Goal: Task Accomplishment & Management: Manage account settings

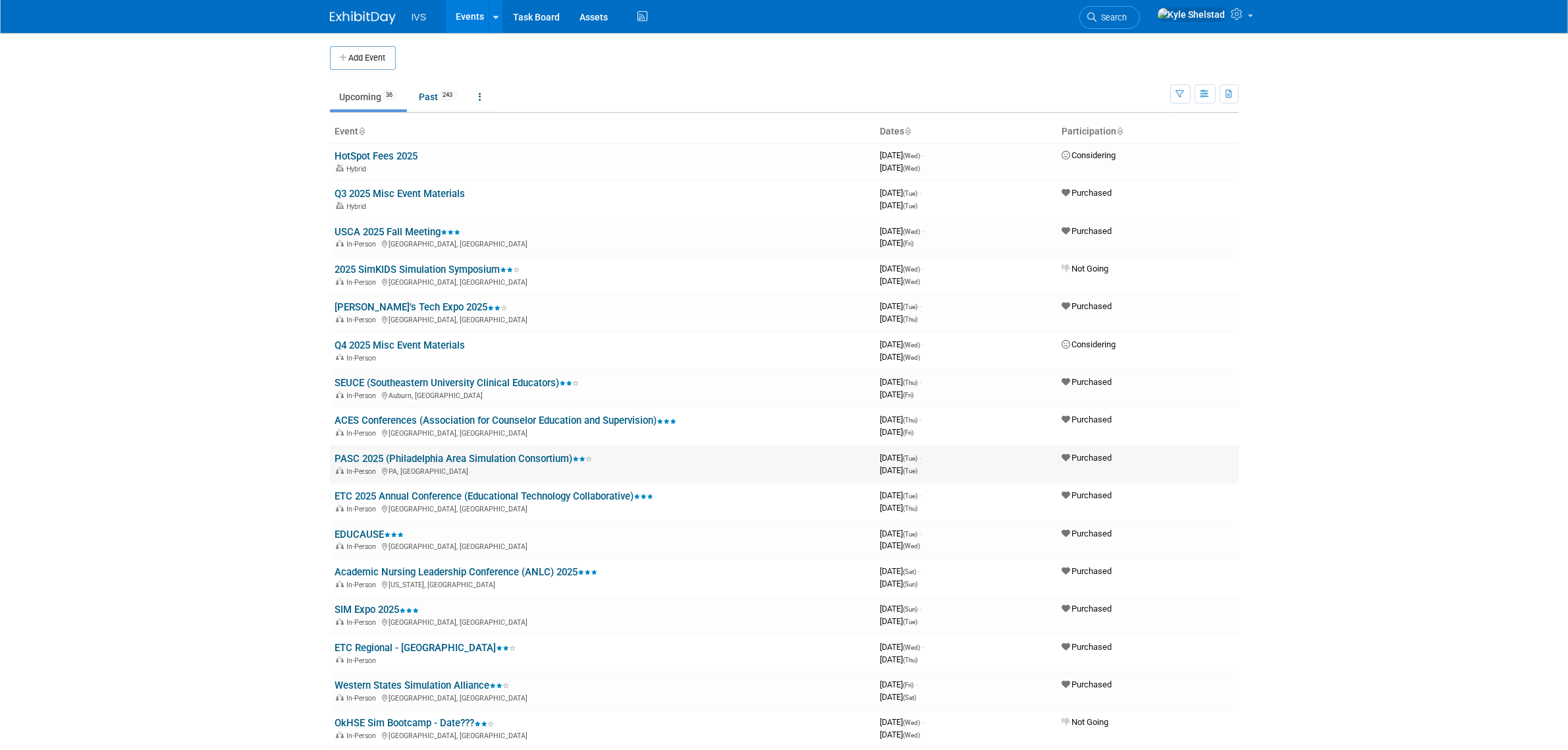
click at [447, 458] on link "PASC 2025 (Philadelphia Area Simulation Consortium)" at bounding box center [464, 459] width 257 height 12
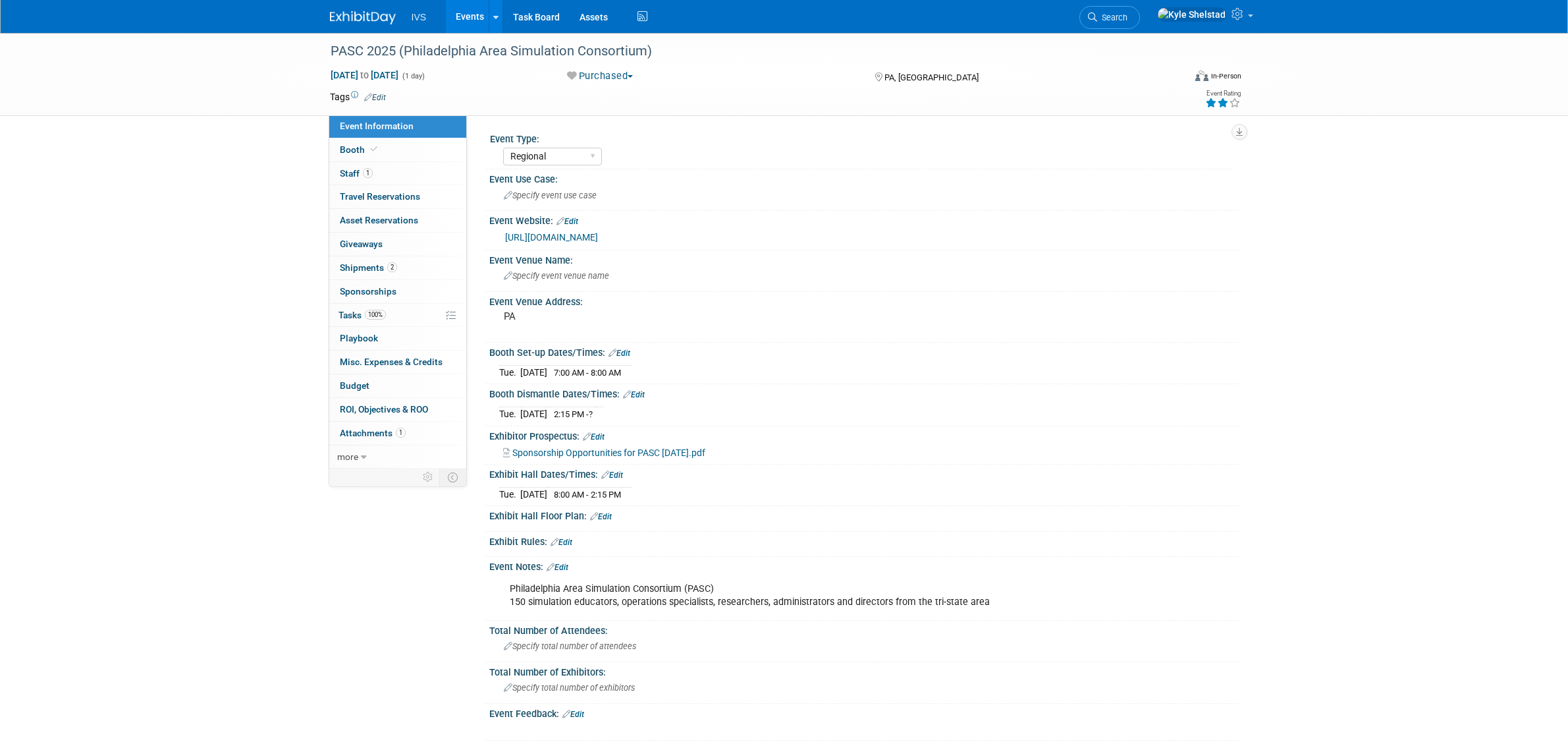
select select "Regional"
click at [560, 568] on link "Edit" at bounding box center [557, 568] width 21 height 9
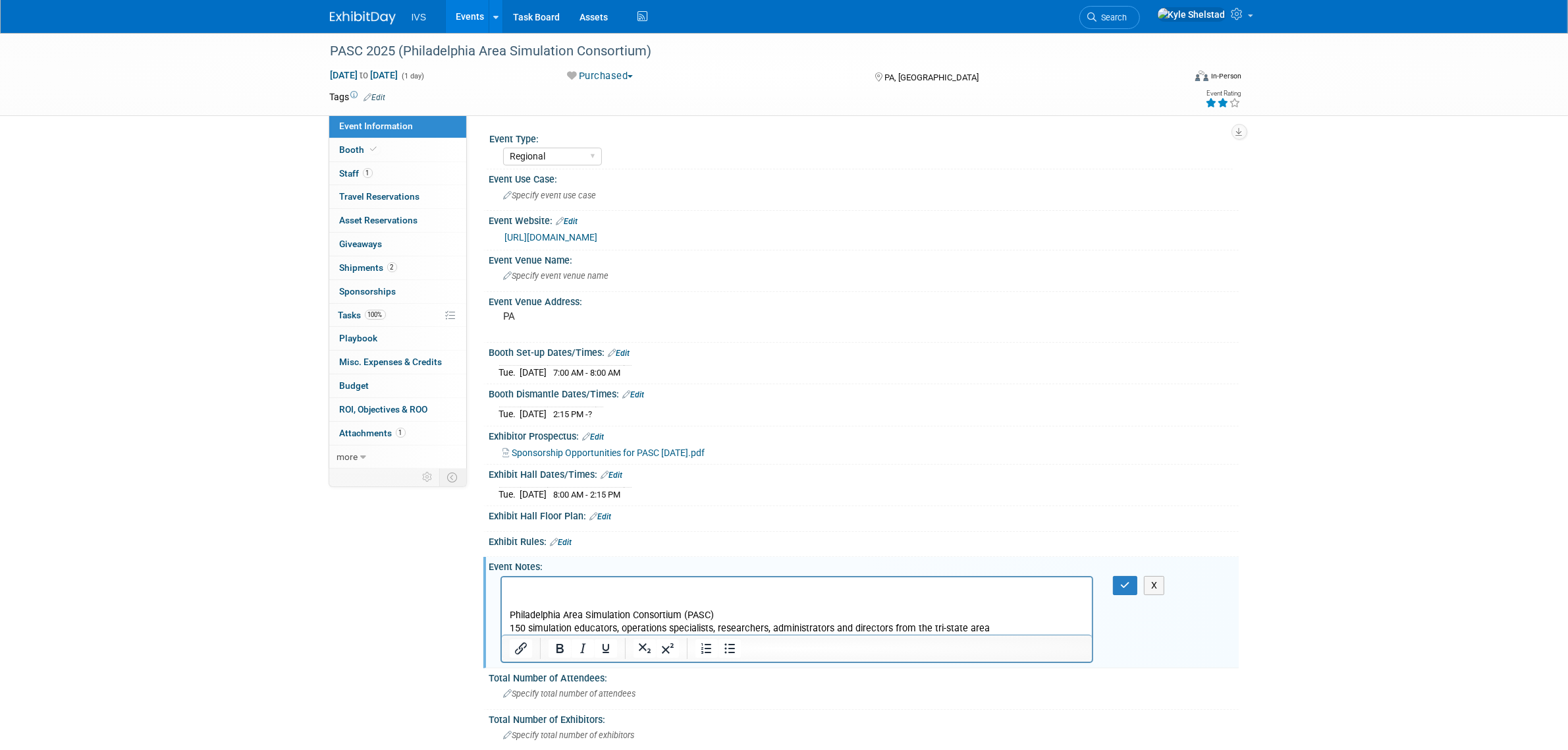
click at [584, 588] on p "Rich Text Area. Press ALT-0 for help." at bounding box center [796, 588] width 575 height 13
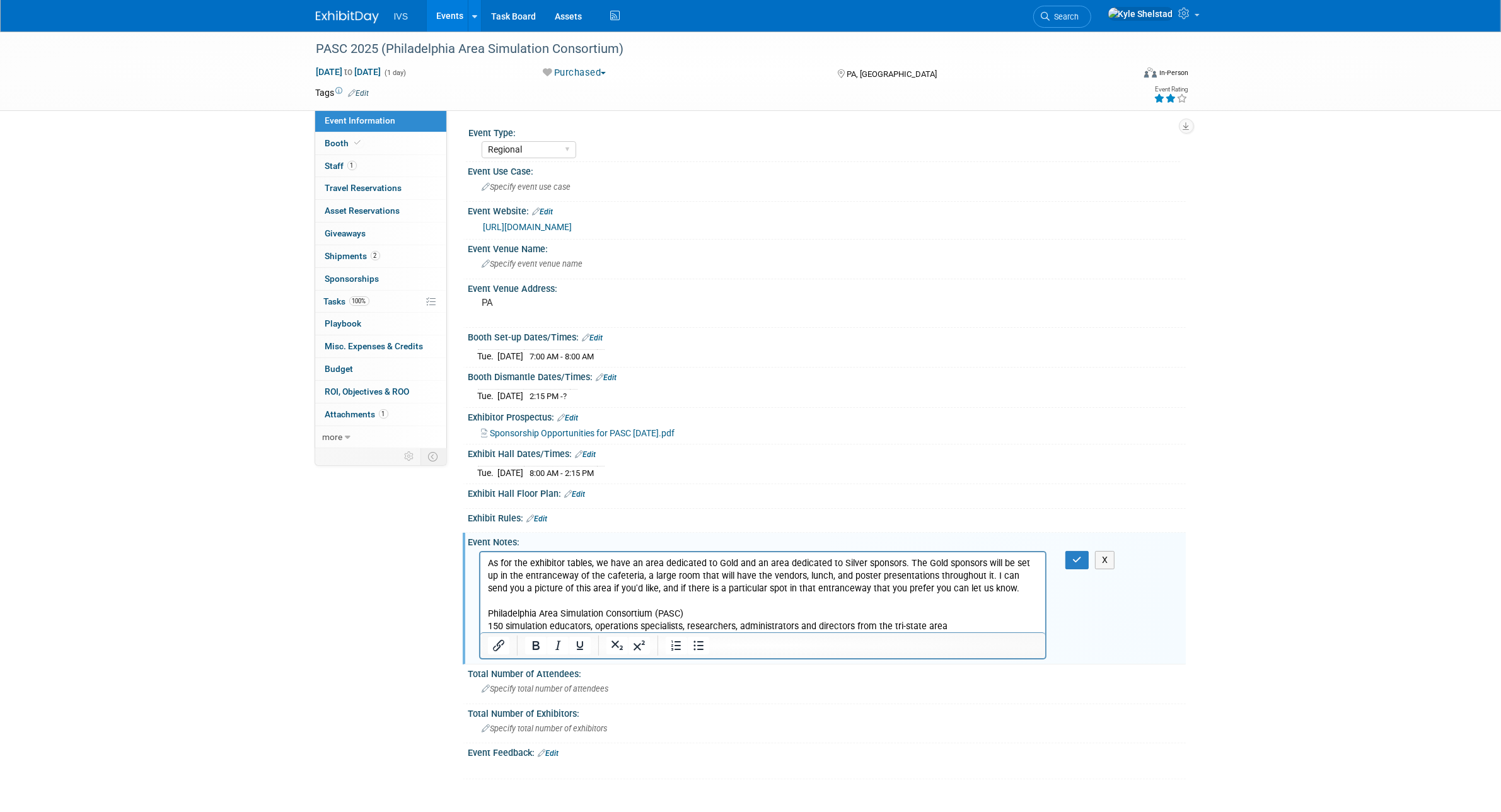
click at [452, 19] on link "Events" at bounding box center [450, 15] width 46 height 31
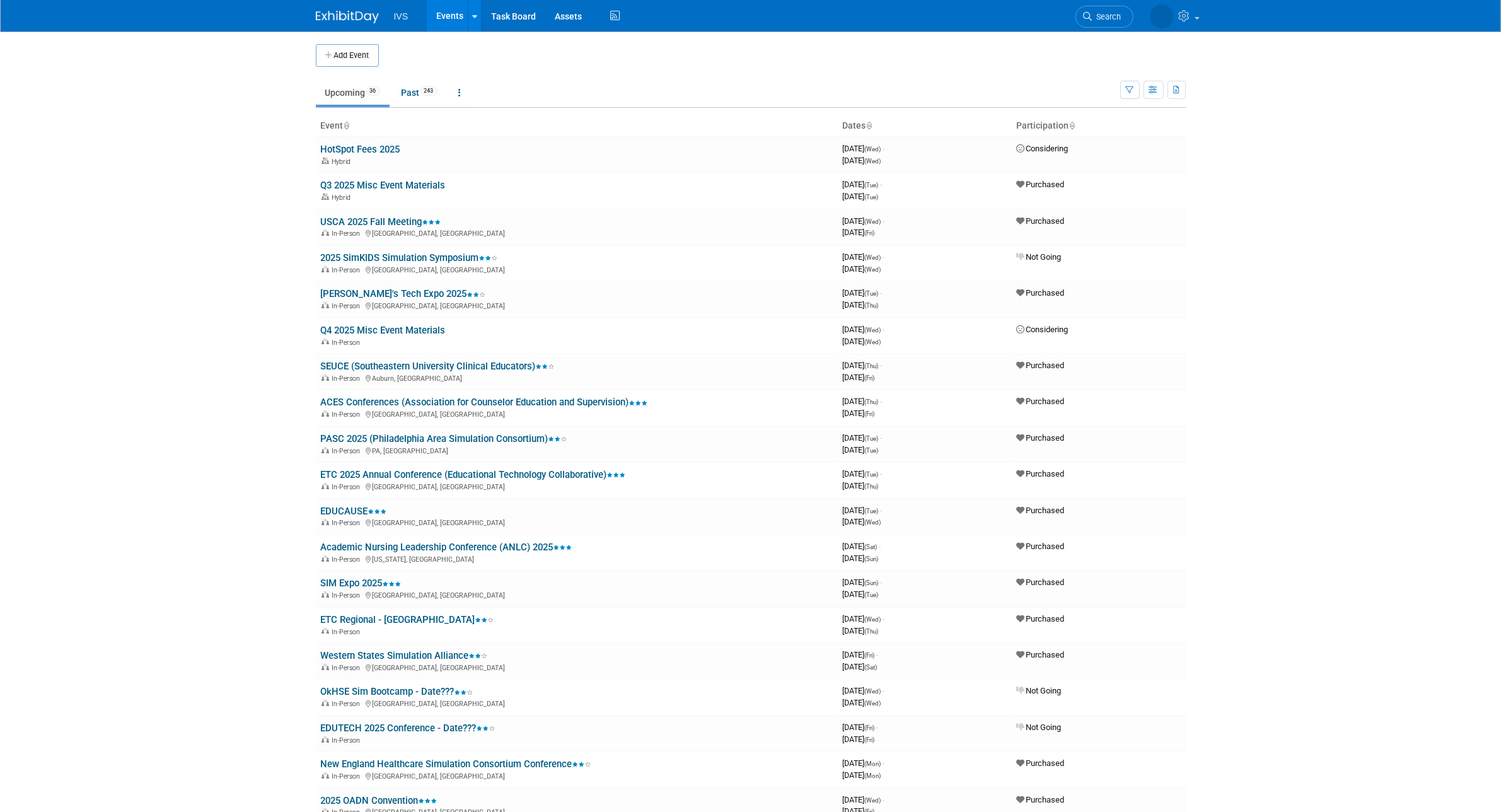
click at [1382, 234] on body "IVS Events Add Event Bulk Upload Events Shareable Event Boards Recently Viewed …" at bounding box center [750, 406] width 1501 height 812
click at [383, 290] on link "[PERSON_NAME]'s Tech Expo 2025" at bounding box center [404, 294] width 165 height 12
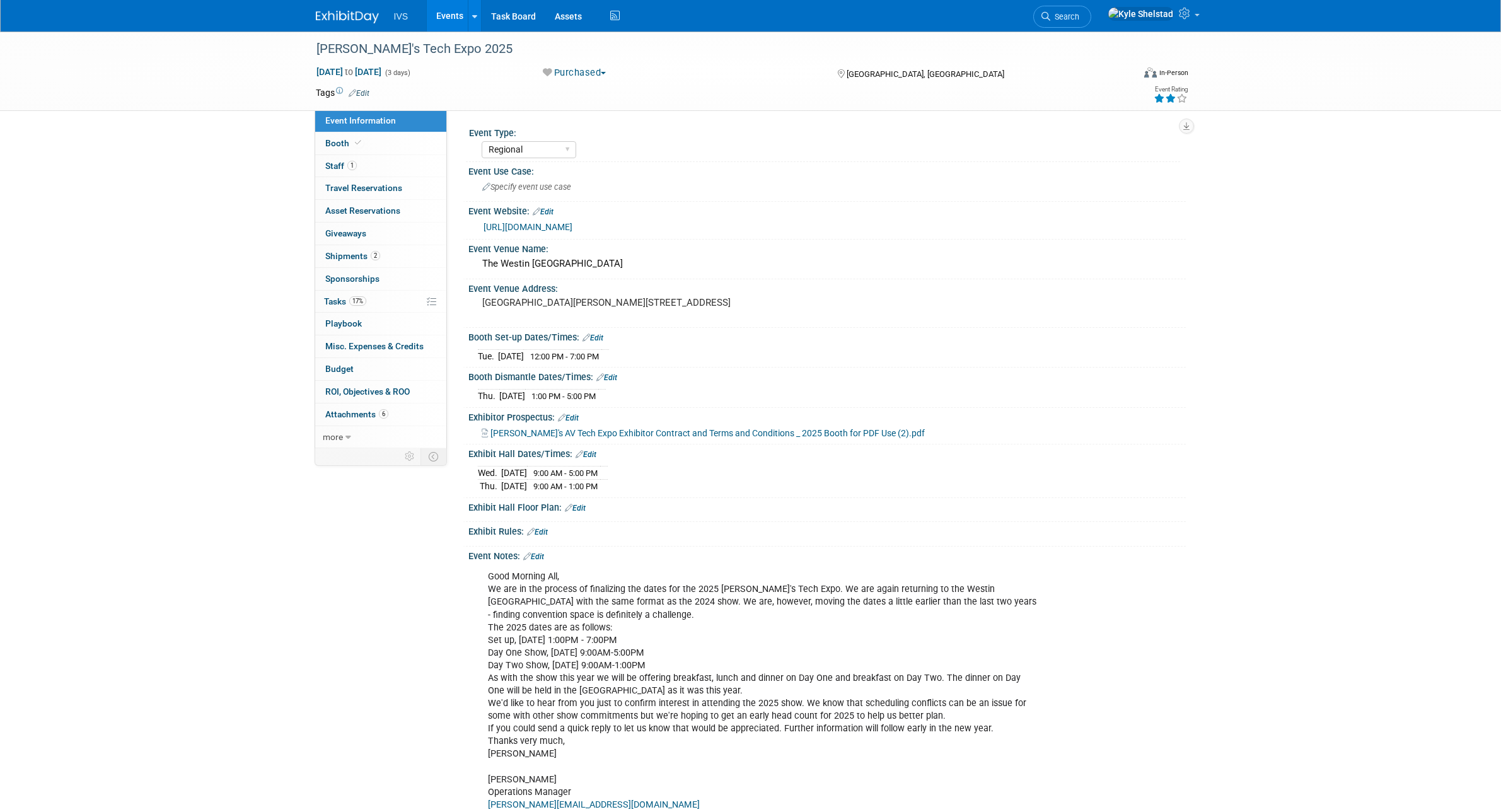
select select "Regional"
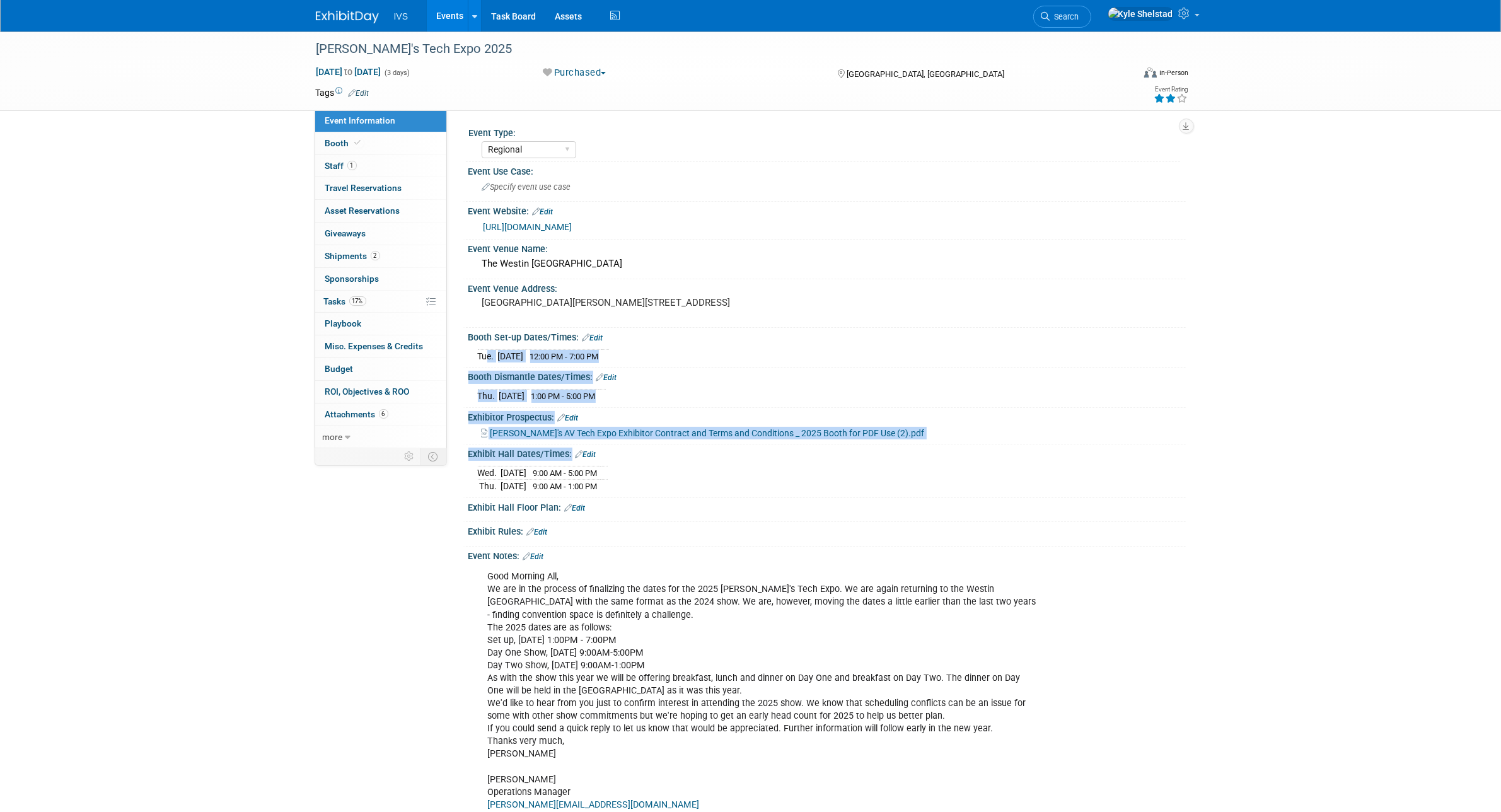
drag, startPoint x: 484, startPoint y: 358, endPoint x: 782, endPoint y: 492, distance: 326.7
click at [782, 492] on div "Event Type: National Regional Sponsorship Event Use Case: Specify event use cas…" at bounding box center [821, 600] width 710 height 953
click at [608, 488] on td at bounding box center [604, 486] width 8 height 13
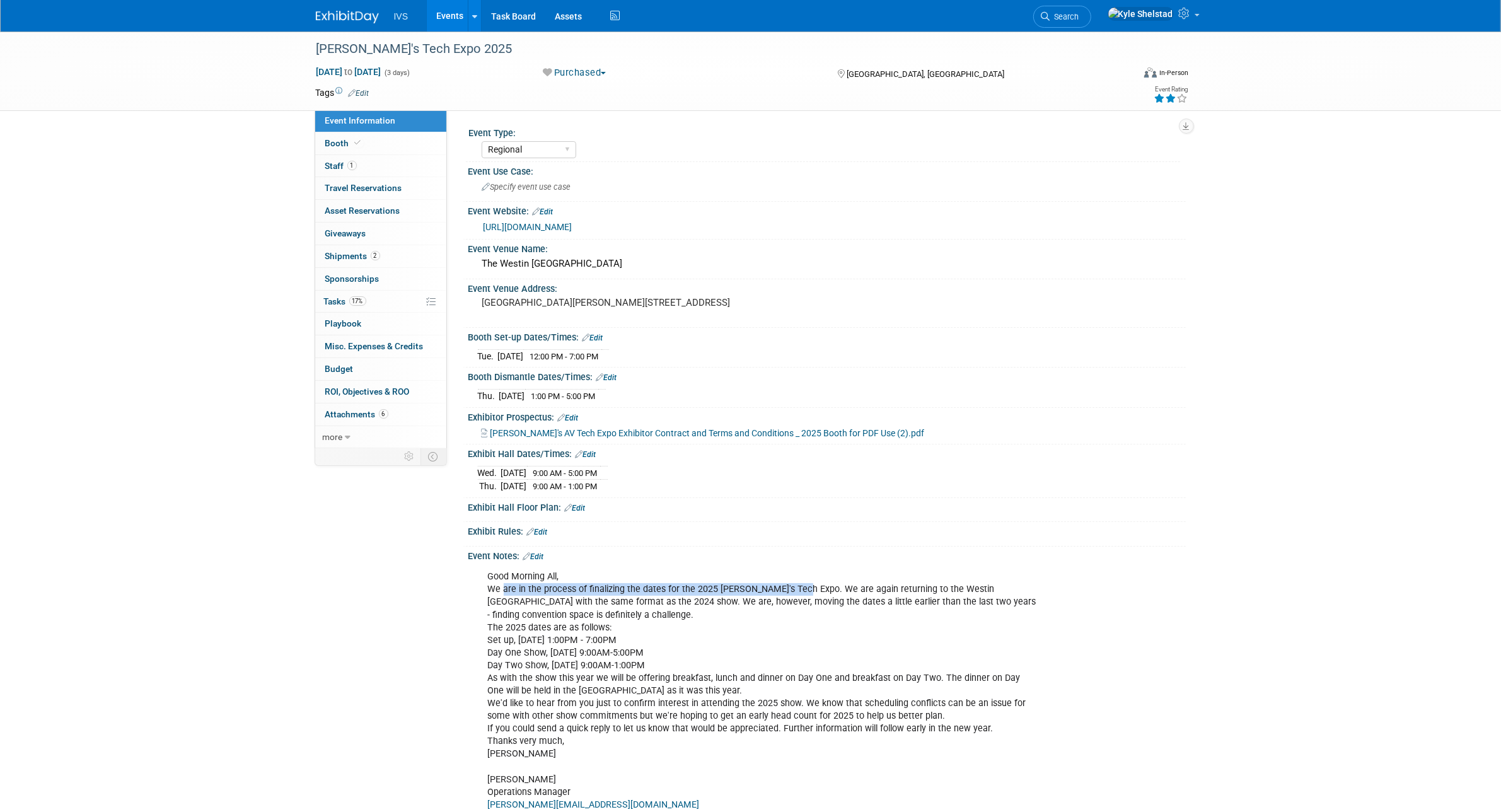
drag, startPoint x: 503, startPoint y: 592, endPoint x: 795, endPoint y: 594, distance: 292.0
click at [795, 594] on div "Good Morning All, We are in the process of finalizing the dates for the 2025 Iv…" at bounding box center [763, 747] width 568 height 367
click at [773, 603] on div "Good Morning All, We are in the process of finalizing the dates for the 2025 Iv…" at bounding box center [763, 747] width 568 height 367
click at [441, 1] on link "Events" at bounding box center [450, 15] width 46 height 31
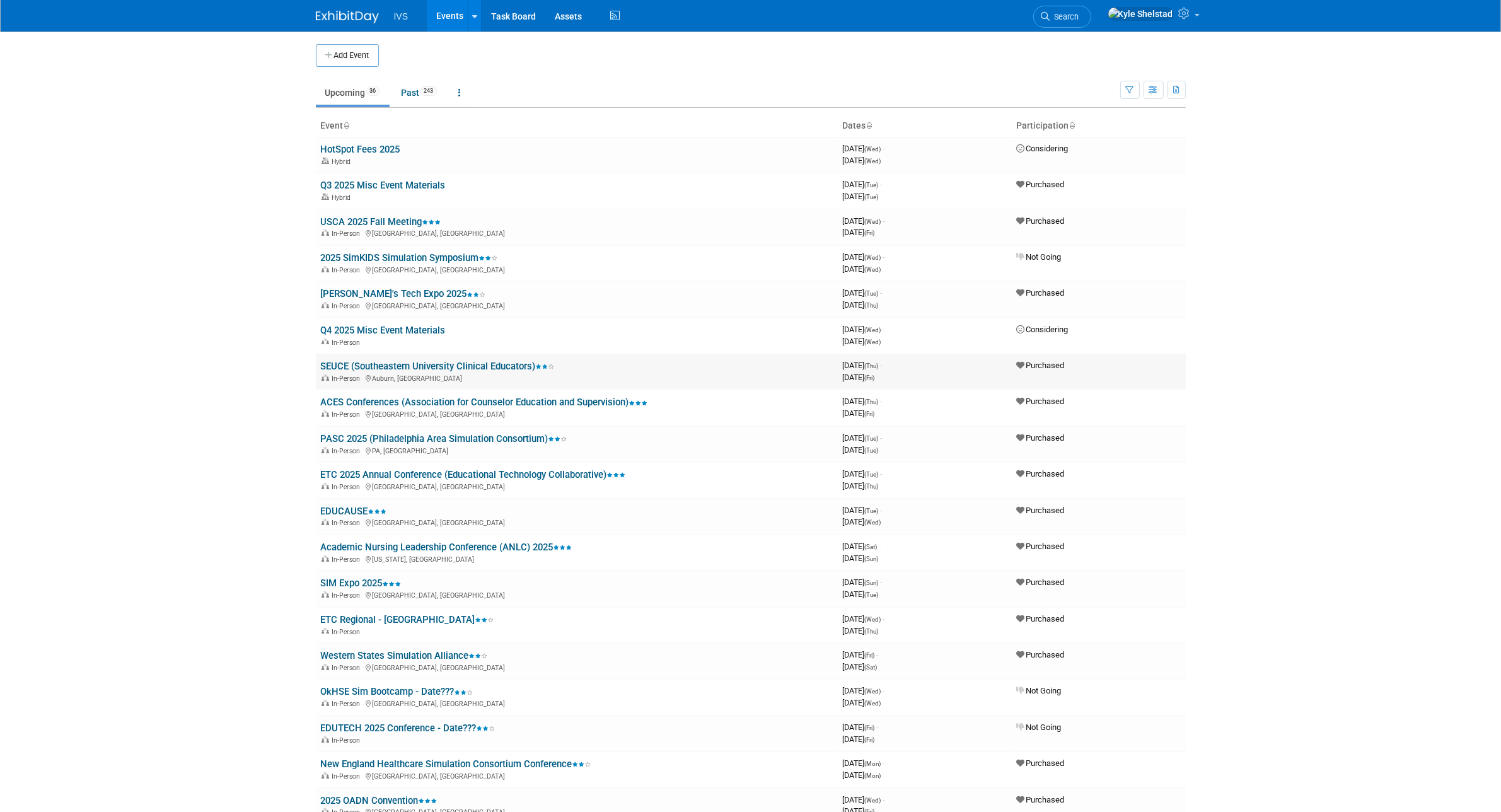
click at [412, 357] on td "SEUCE (Southeastern University Clinical Educators) In-Person Auburn, AL" at bounding box center [577, 372] width 522 height 36
click at [396, 363] on link "SEUCE (Southeastern University Clinical Educators)" at bounding box center [438, 366] width 234 height 12
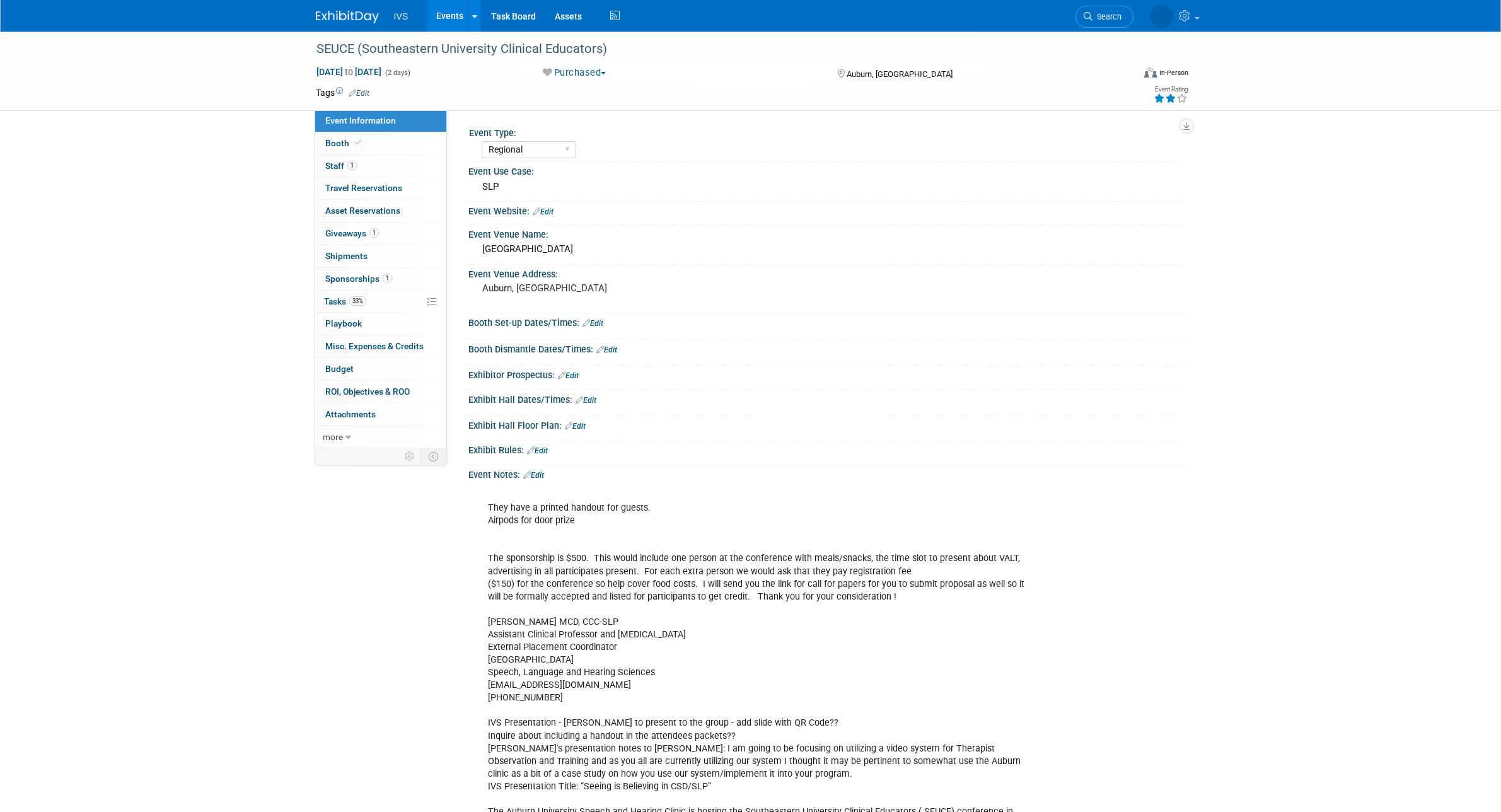
select select "Regional"
click at [378, 162] on link "1 Staff 1" at bounding box center [381, 166] width 131 height 22
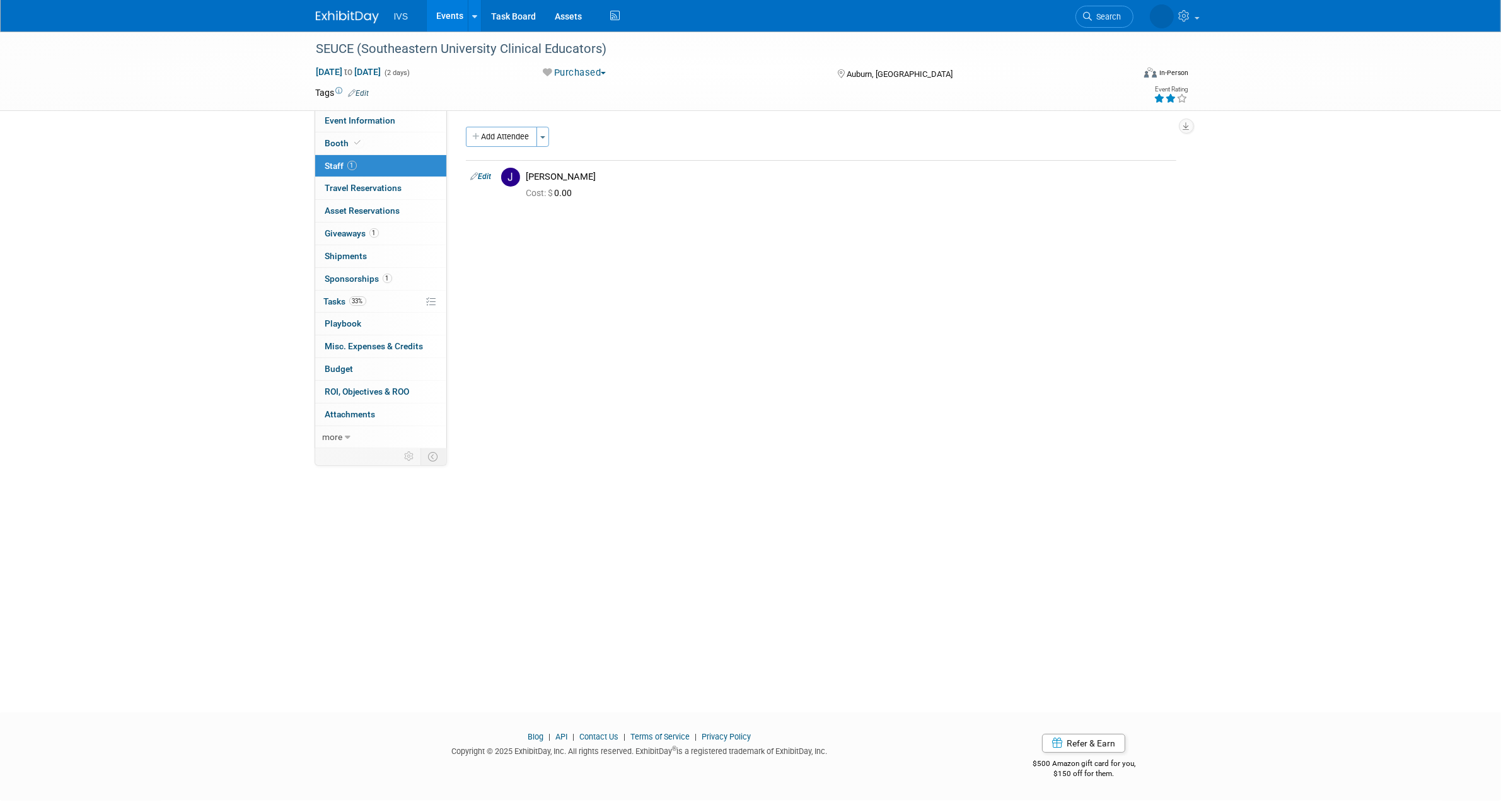
click at [1155, 627] on div "SEUCE (Southeastern University Clinical Educators) Oct 2, 2025 to Oct 3, 2025 (…" at bounding box center [750, 360] width 1501 height 658
click at [386, 118] on span "Event Information" at bounding box center [360, 120] width 71 height 10
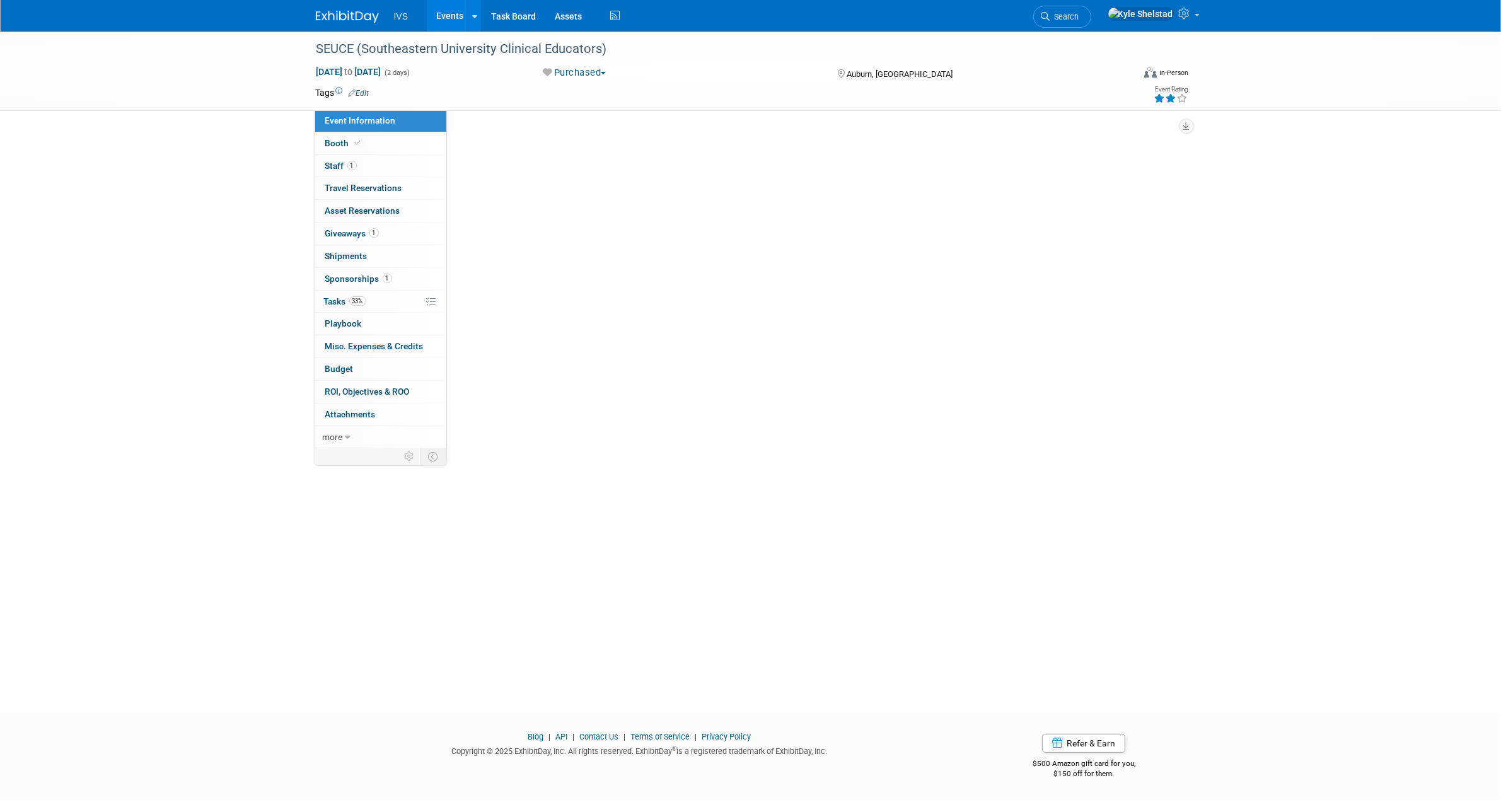
select select "Regional"
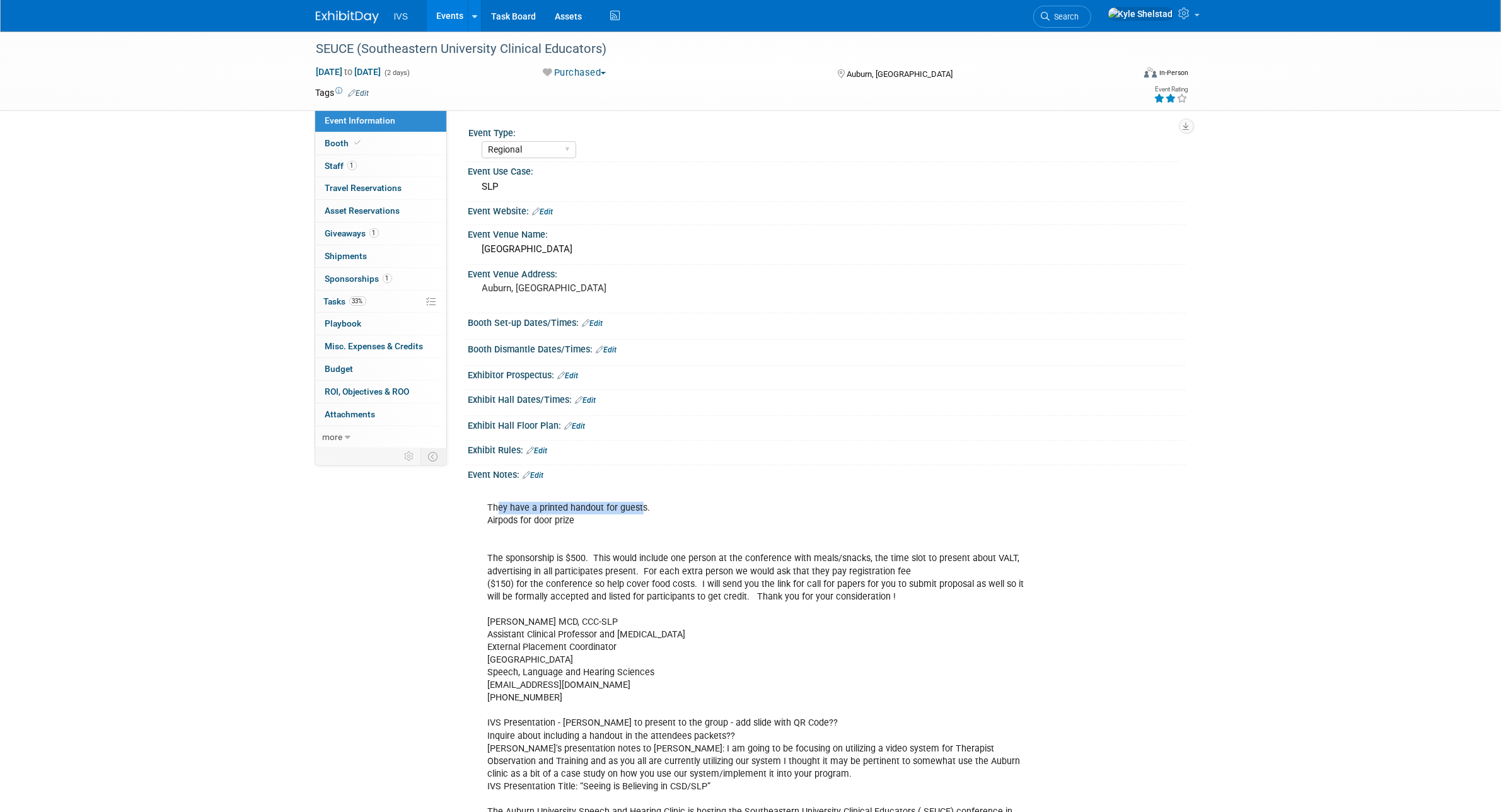
drag, startPoint x: 496, startPoint y: 505, endPoint x: 641, endPoint y: 510, distance: 145.1
click at [641, 510] on div "They have a printed handout for guests. Airpods for door prize The sponsorship …" at bounding box center [763, 679] width 568 height 392
click at [382, 304] on link "33% Tasks 33%" at bounding box center [381, 301] width 131 height 22
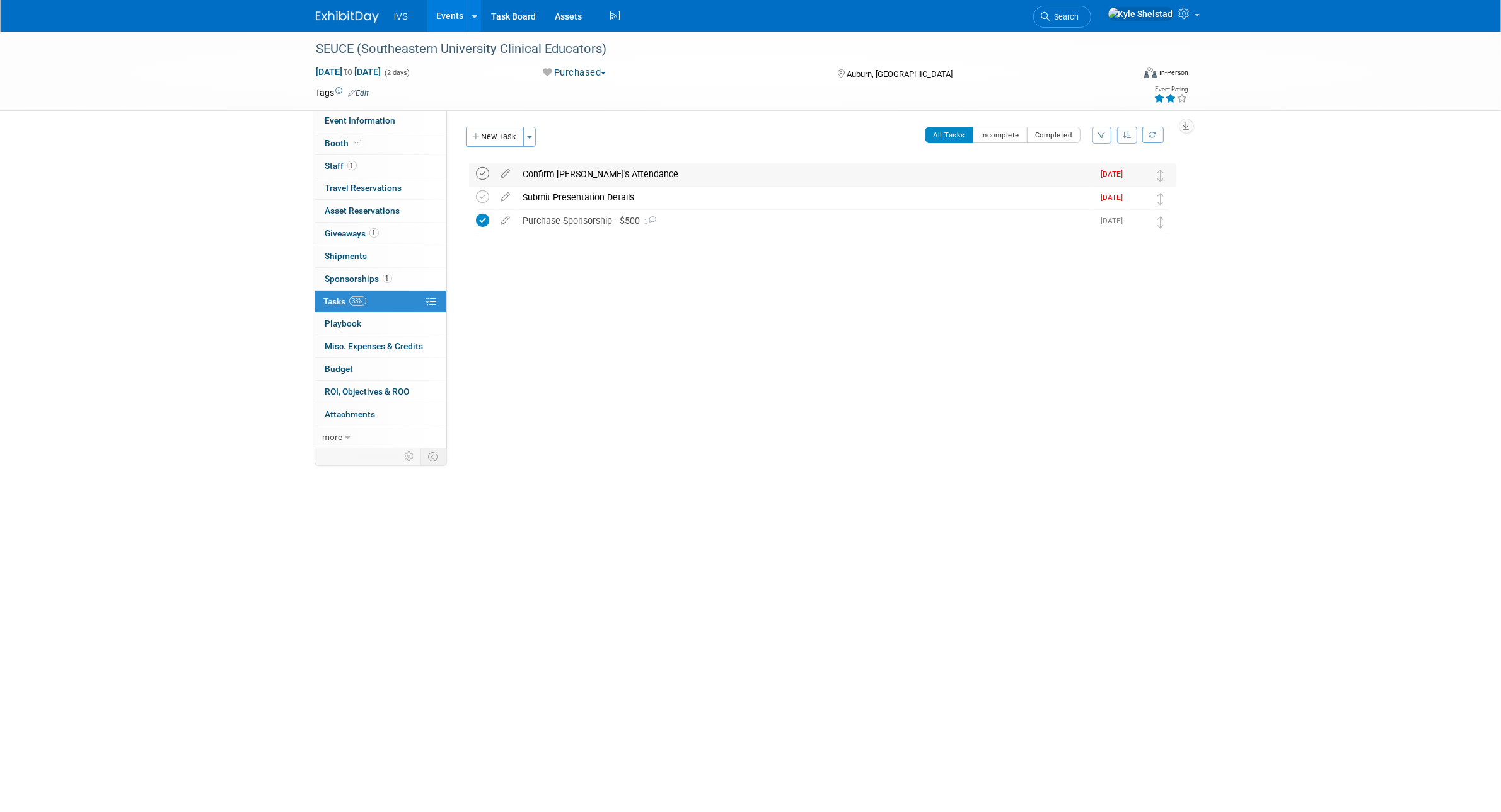
click at [483, 171] on icon at bounding box center [483, 174] width 13 height 13
click at [482, 203] on icon at bounding box center [483, 197] width 13 height 13
click at [360, 117] on span "Event Information" at bounding box center [360, 120] width 71 height 10
select select "Regional"
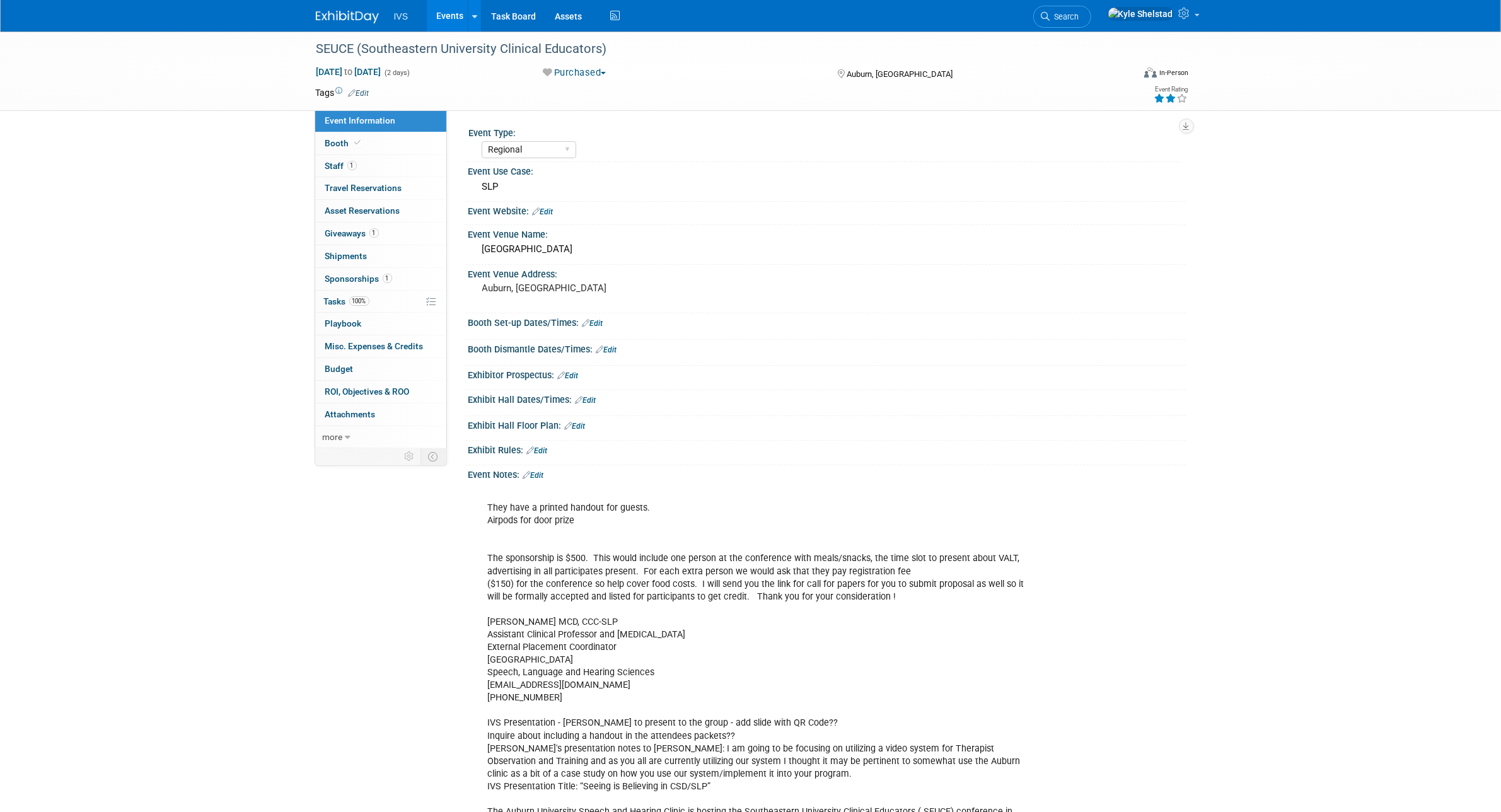
click at [65, 374] on div "SEUCE (Southeastern University Clinical Educators) Oct 2, 2025 to Oct 3, 2025 (…" at bounding box center [750, 526] width 1501 height 989
click at [446, 19] on link "Events" at bounding box center [450, 15] width 46 height 31
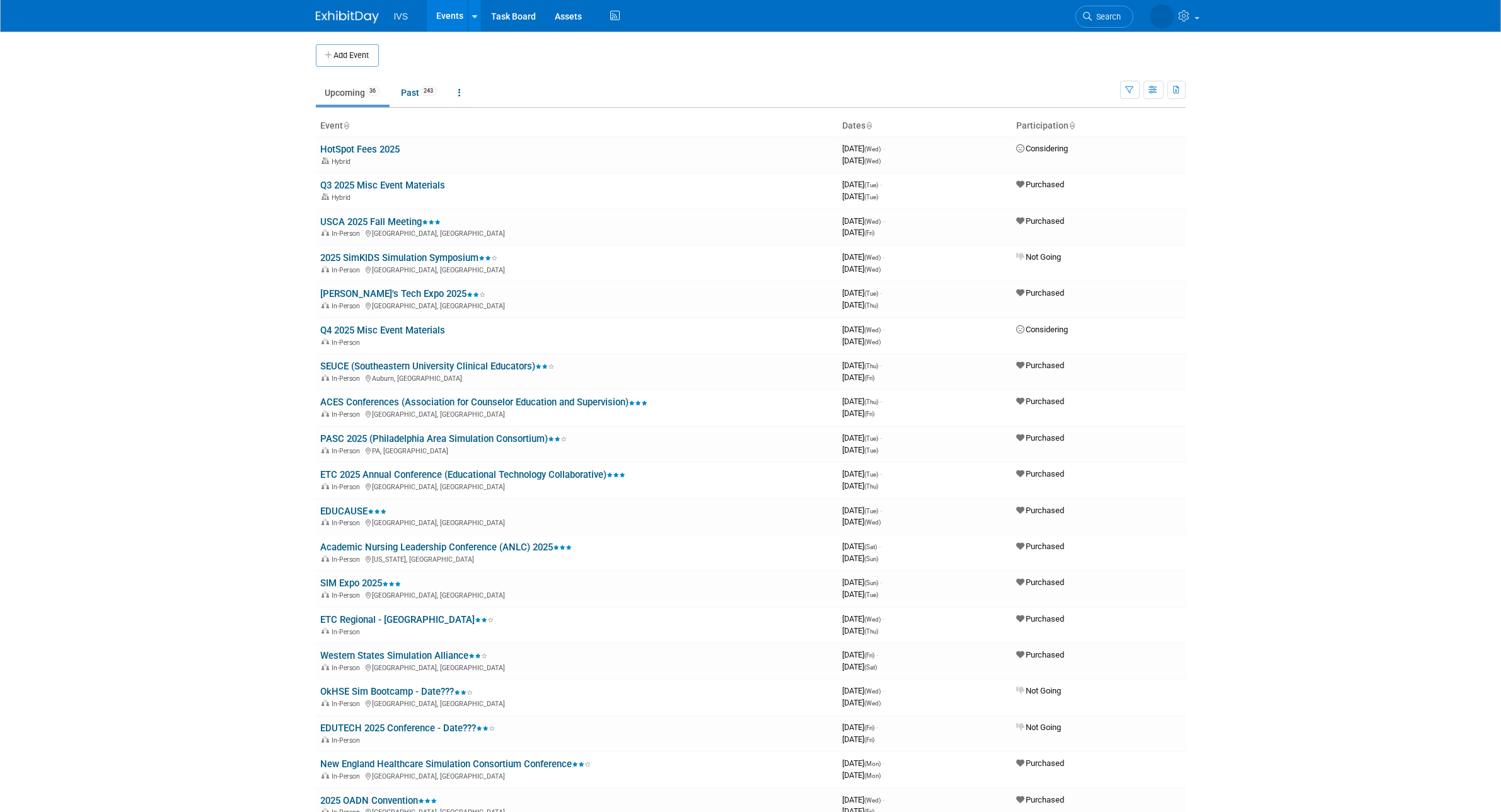
click at [1277, 347] on body "IVS Events Add Event Bulk Upload Events Shareable Event Boards Recently Viewed …" at bounding box center [750, 406] width 1501 height 812
